Goal: Information Seeking & Learning: Learn about a topic

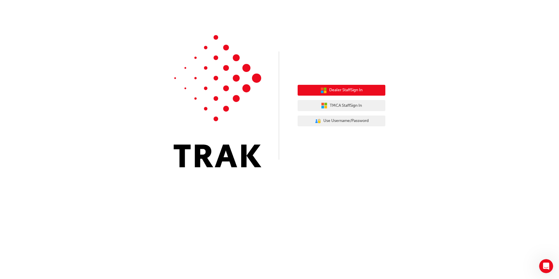
click at [364, 89] on button "Dealer Staff Sign In" at bounding box center [342, 90] width 88 height 11
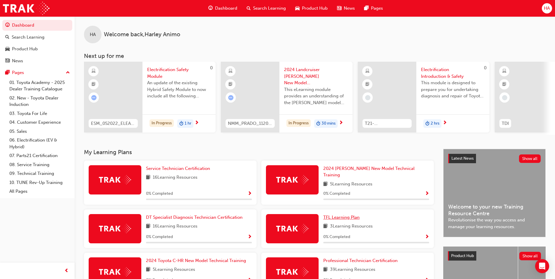
click at [336, 214] on link "TFL Learning Plan" at bounding box center [342, 217] width 39 height 7
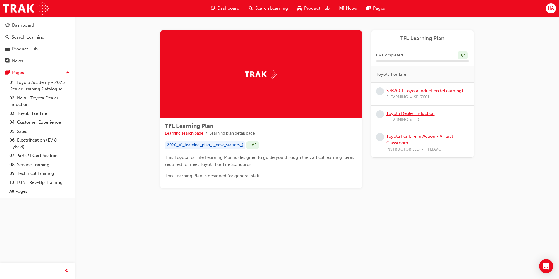
click at [431, 112] on link "Toyota Dealer Induction" at bounding box center [410, 113] width 49 height 5
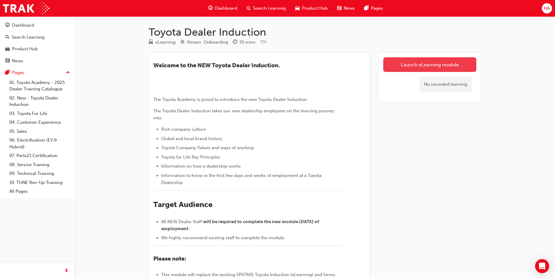
click at [414, 67] on link "Launch eLearning module" at bounding box center [429, 64] width 93 height 15
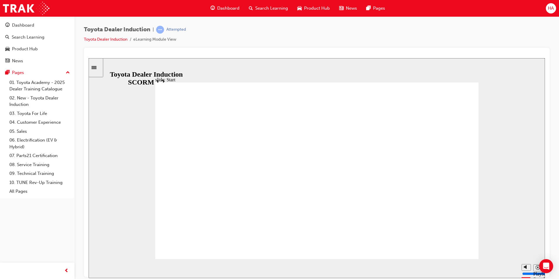
click at [97, 67] on icon "Sidebar Toggle" at bounding box center [94, 67] width 5 height 3
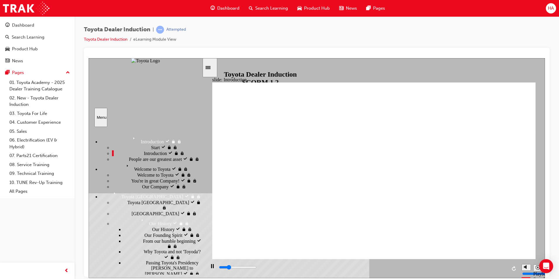
click at [129, 161] on span "People are our greatest asset" at bounding box center [155, 158] width 53 height 5
click at [125, 167] on span "Welcome to Toyota" at bounding box center [142, 164] width 36 height 5
click at [137, 177] on span "Welcome to Toyota" at bounding box center [155, 174] width 36 height 5
click at [131, 178] on span "You're in great Company!" at bounding box center [155, 180] width 48 height 5
click at [123, 189] on div "Our Company Our Company" at bounding box center [157, 186] width 90 height 6
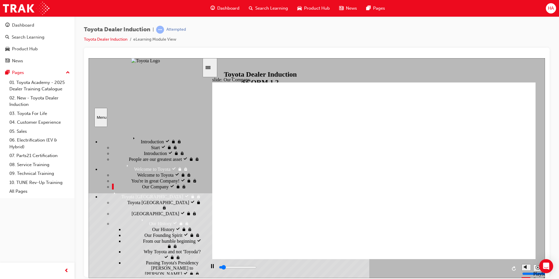
click at [128, 204] on span "Toyota [GEOGRAPHIC_DATA]" at bounding box center [159, 201] width 62 height 5
click at [132, 210] on span "[GEOGRAPHIC_DATA]" at bounding box center [156, 212] width 48 height 5
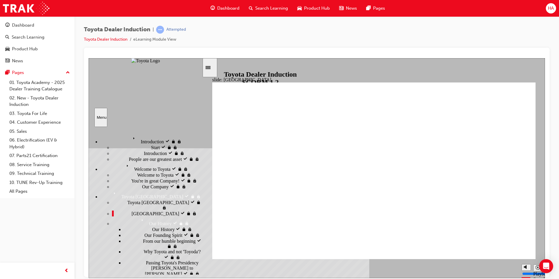
click at [152, 226] on span "Our History" at bounding box center [163, 228] width 23 height 5
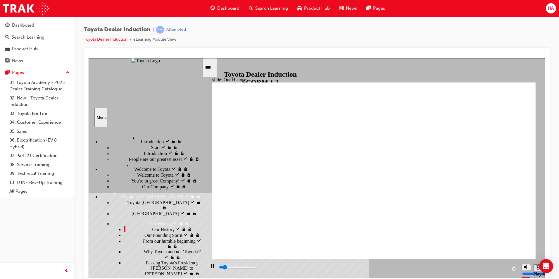
click at [145, 237] on span "Our Founding Spirit" at bounding box center [164, 234] width 38 height 5
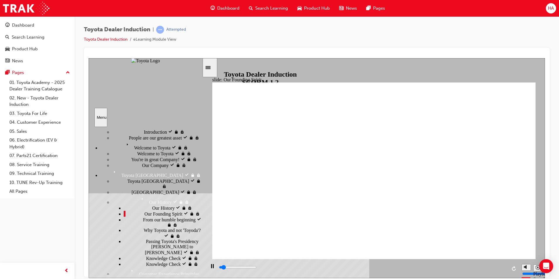
scroll to position [59, 0]
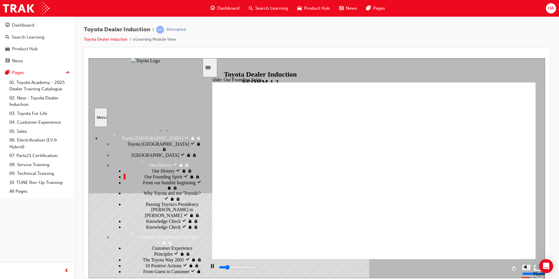
click at [143, 185] on span "From our humble beginning" at bounding box center [169, 181] width 53 height 5
click at [144, 196] on span "Why Toyota and not 'Toyoda'?" at bounding box center [172, 192] width 57 height 5
click at [146, 215] on span "Passing Toyota's Presidency [PERSON_NAME] to [PERSON_NAME]" at bounding box center [174, 210] width 56 height 16
click at [134, 224] on div "Knowledge Check Knowledge Check" at bounding box center [163, 221] width 78 height 6
type input "2300"
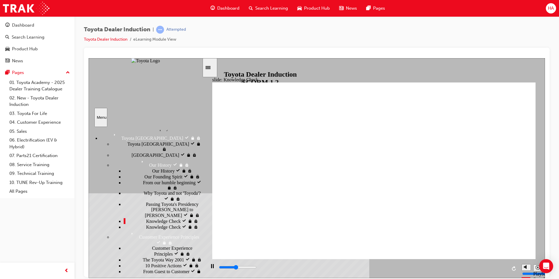
radio input "true"
type input "3200"
radio input "true"
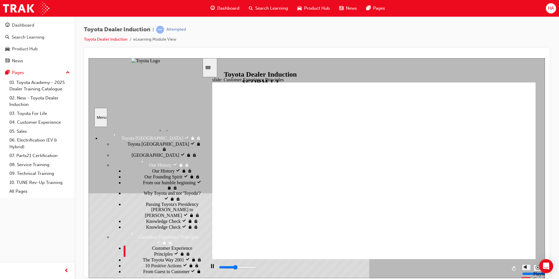
click at [158, 257] on div "The Toyota Way 2001 The Toyota Way 2001" at bounding box center [163, 260] width 78 height 6
click at [151, 262] on div "10 Positive Actions 10 Positive Actions" at bounding box center [163, 265] width 78 height 6
click at [151, 268] on span "From Guest to Customer" at bounding box center [166, 270] width 47 height 5
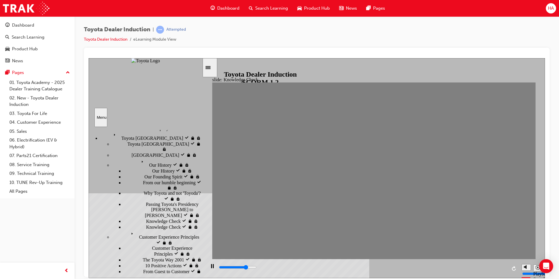
type input "3700"
radio input "true"
type input "2300"
radio input "true"
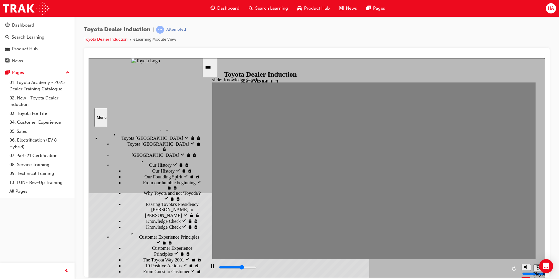
type input "2100"
radio input "true"
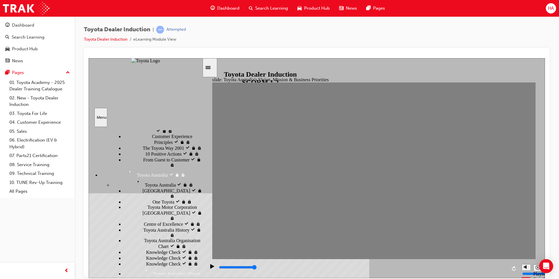
scroll to position [176, 0]
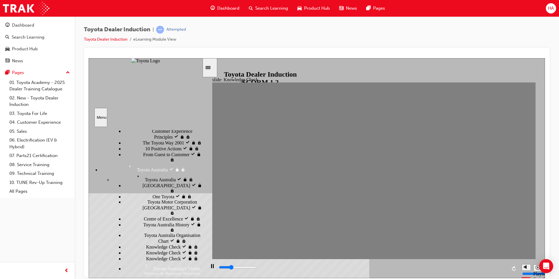
type input "2500"
type input "Happiness"
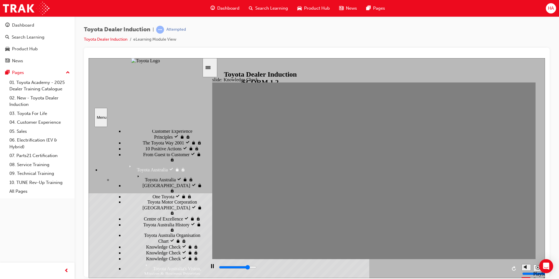
type input "4000"
type input "Happiness"
type input "4900"
type input "Happiness"
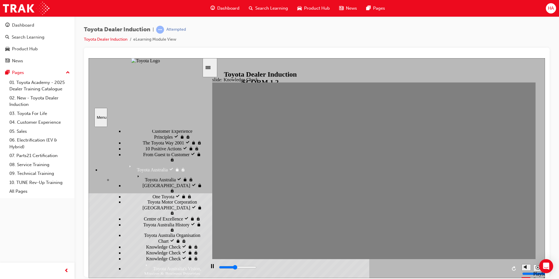
type input "2100"
type input "moved"
type input "3500"
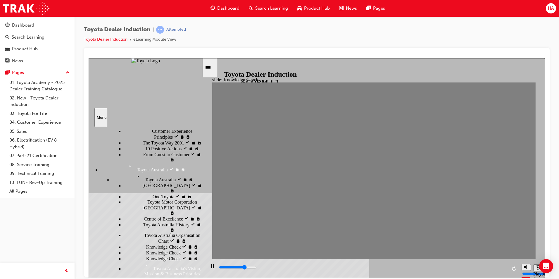
type input "moved"
type input "4000"
type input "moved"
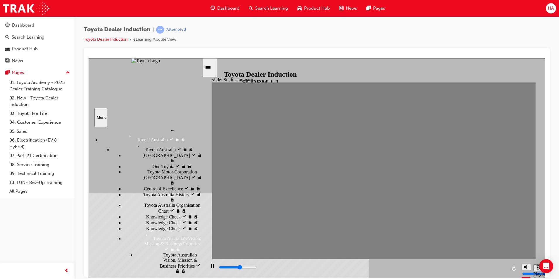
scroll to position [234, 0]
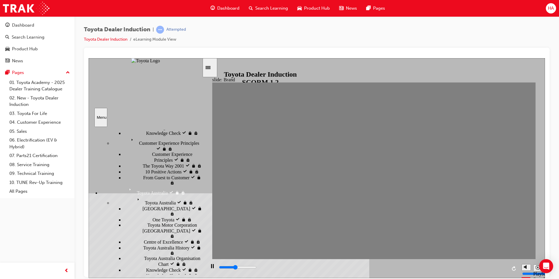
scroll to position [146, 0]
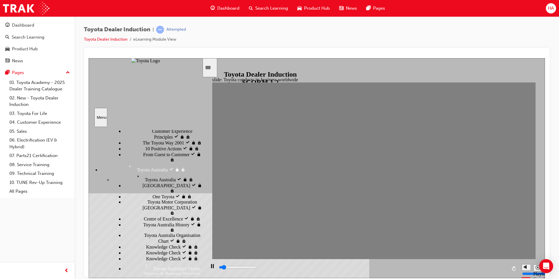
type input "5000"
radio input "true"
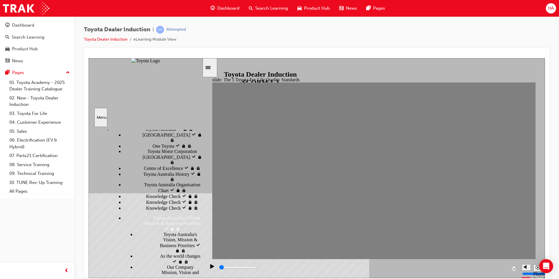
scroll to position [234, 0]
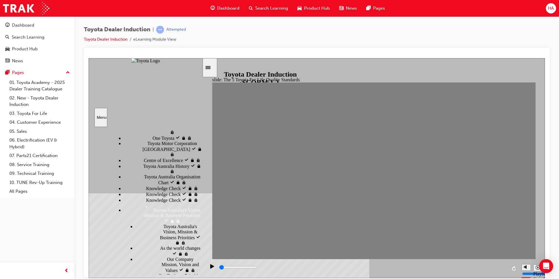
type input "0"
radio input "true"
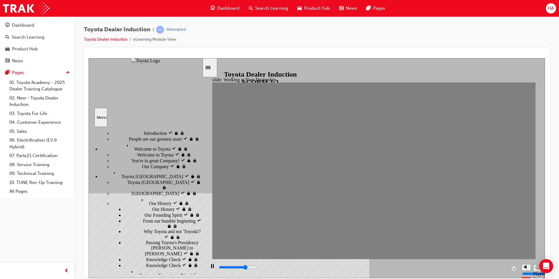
scroll to position [0, 0]
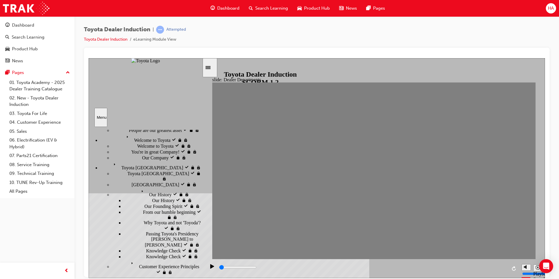
scroll to position [29, 0]
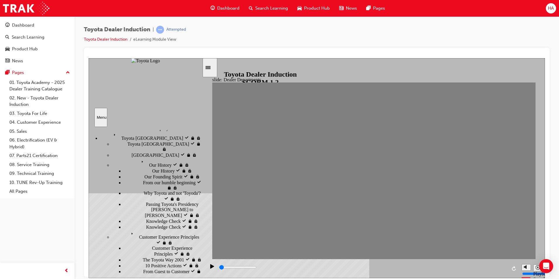
type input "2700"
radio input "true"
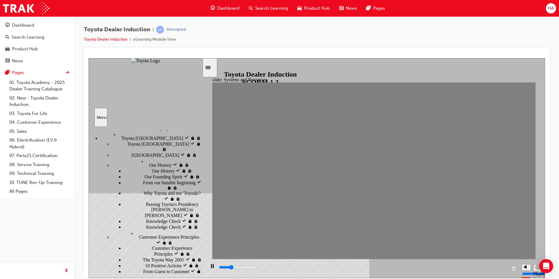
drag, startPoint x: 161, startPoint y: 233, endPoint x: 159, endPoint y: 238, distance: 5.4
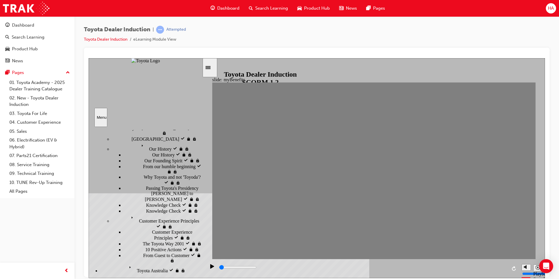
scroll to position [117, 0]
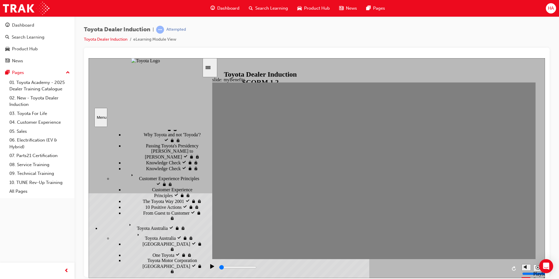
type input "3100"
type input "Toyota engage app"
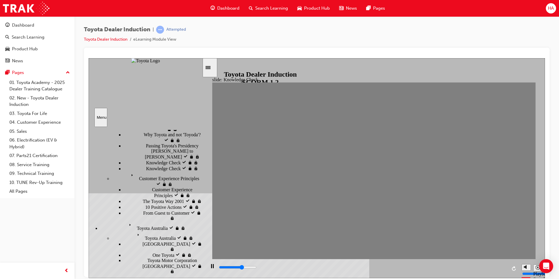
type input "Toyota engage app"
type input "4700"
type input "Toyota engage app"
type input "0"
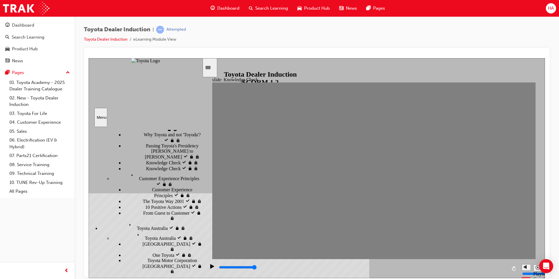
type input "Toyota engage app"
drag, startPoint x: 161, startPoint y: 176, endPoint x: 161, endPoint y: 180, distance: 3.8
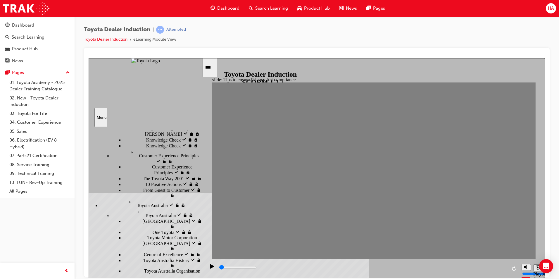
scroll to position [176, 0]
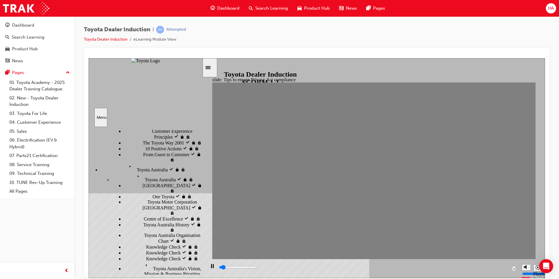
type input "2300"
checkbox input "true"
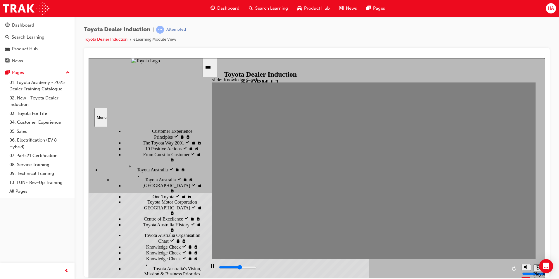
type input "2800"
checkbox input "true"
type input "3200"
checkbox input "true"
type input "3800"
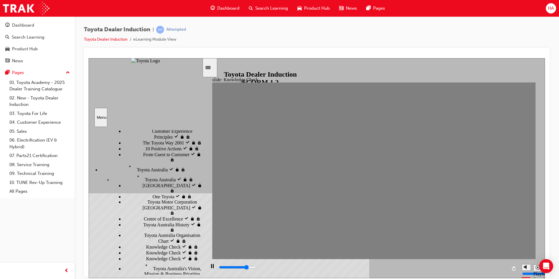
checkbox input "true"
type input "4300"
checkbox input "true"
type input "4800"
checkbox input "true"
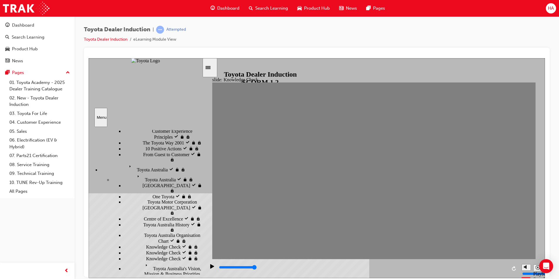
type input "5000"
radio input "true"
type input "5000"
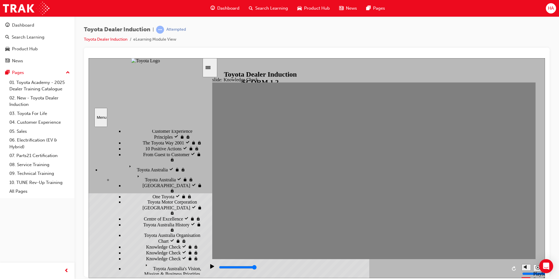
checkbox input "true"
type input "1700"
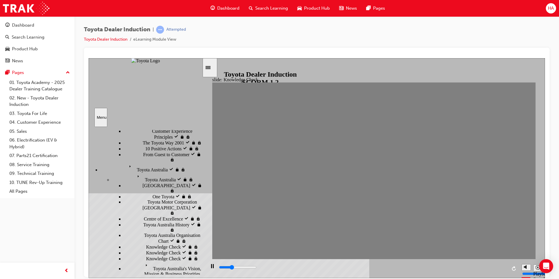
checkbox input "true"
type input "2000"
checkbox input "true"
type input "2400"
checkbox input "true"
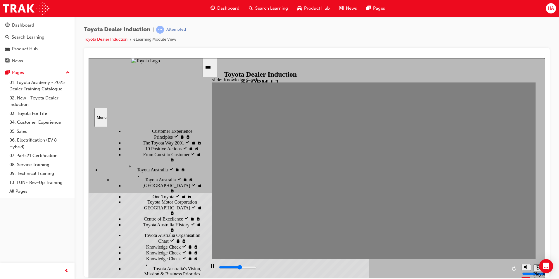
type input "2800"
checkbox input "true"
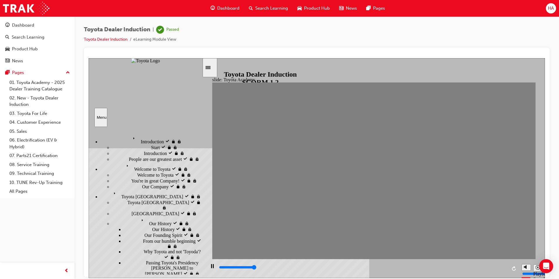
type input "9900"
click at [234, 11] on span "Dashboard" at bounding box center [228, 8] width 22 height 7
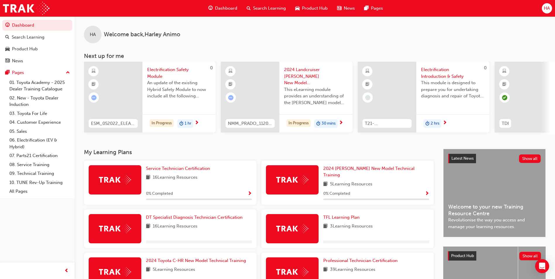
click at [551, 11] on div "HA" at bounding box center [547, 8] width 10 height 10
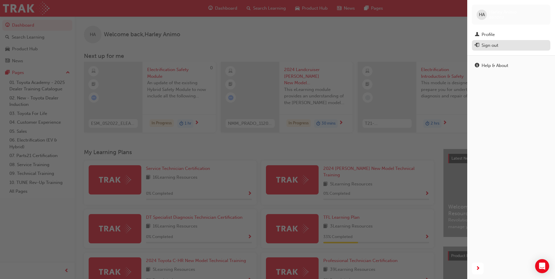
click at [496, 50] on button "Sign out" at bounding box center [511, 45] width 78 height 11
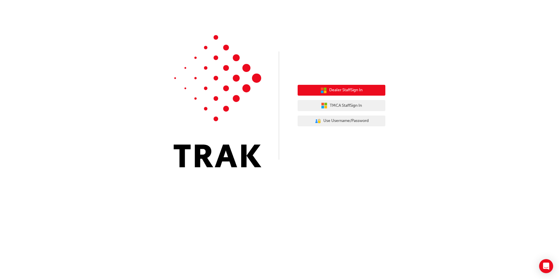
click at [357, 87] on span "Dealer Staff Sign In" at bounding box center [345, 90] width 33 height 7
